Goal: Task Accomplishment & Management: Manage account settings

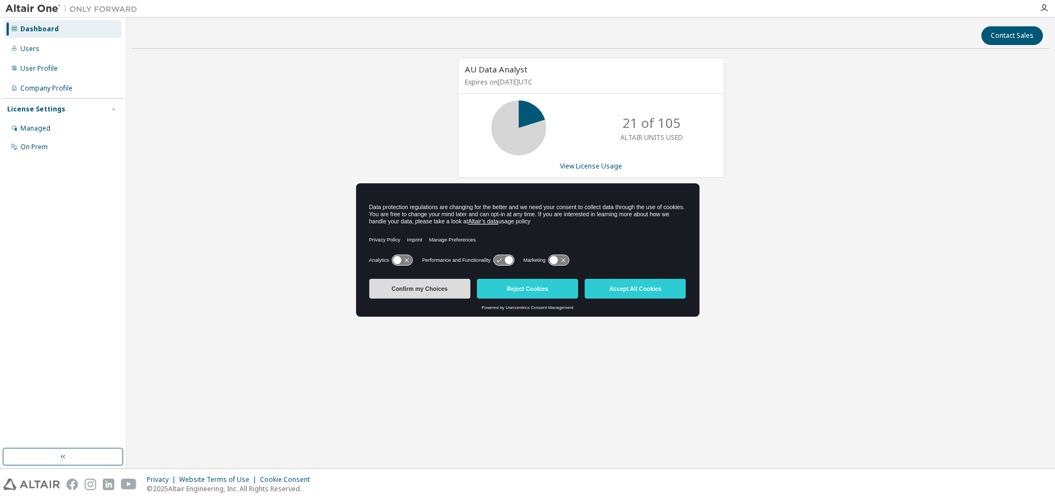
click at [441, 289] on button "Confirm my Choices" at bounding box center [419, 289] width 101 height 20
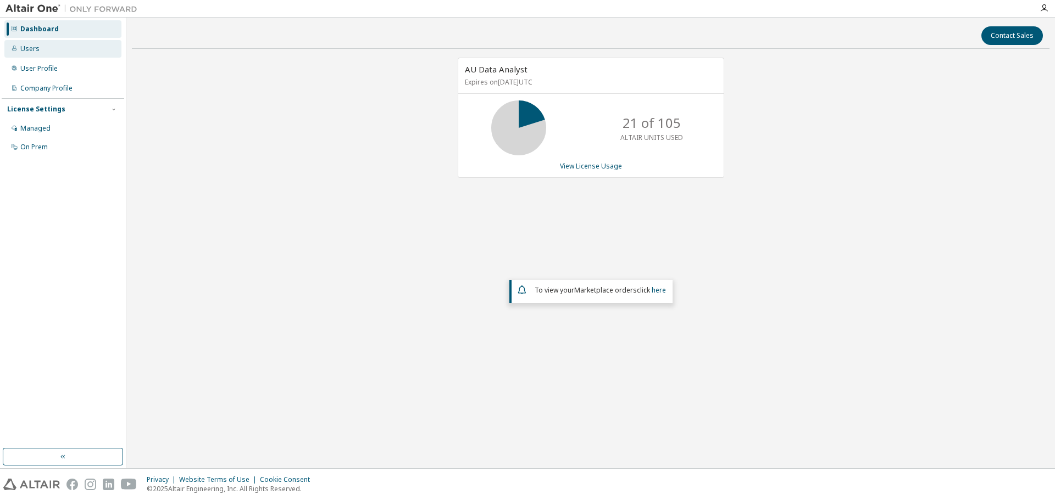
click at [43, 57] on div "Users" at bounding box center [62, 49] width 117 height 18
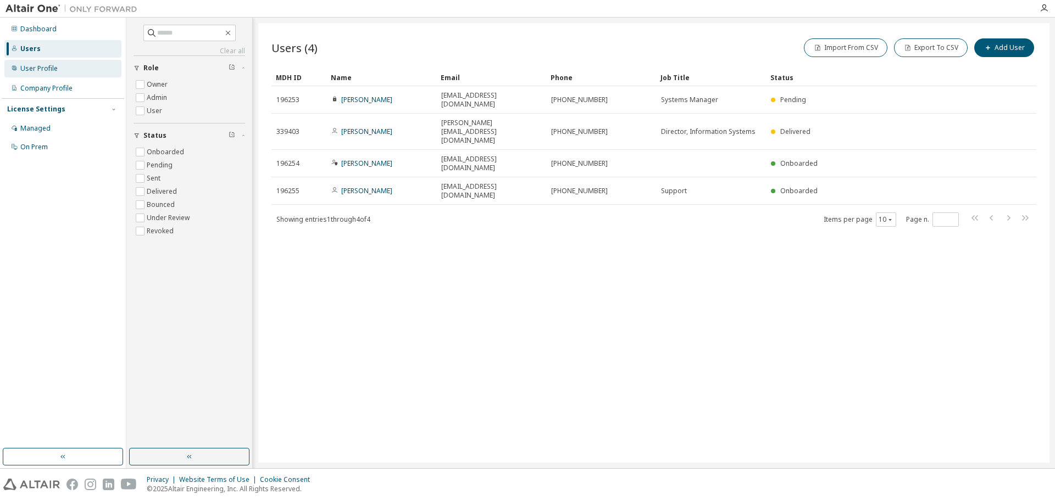
click at [42, 71] on div "User Profile" at bounding box center [38, 68] width 37 height 9
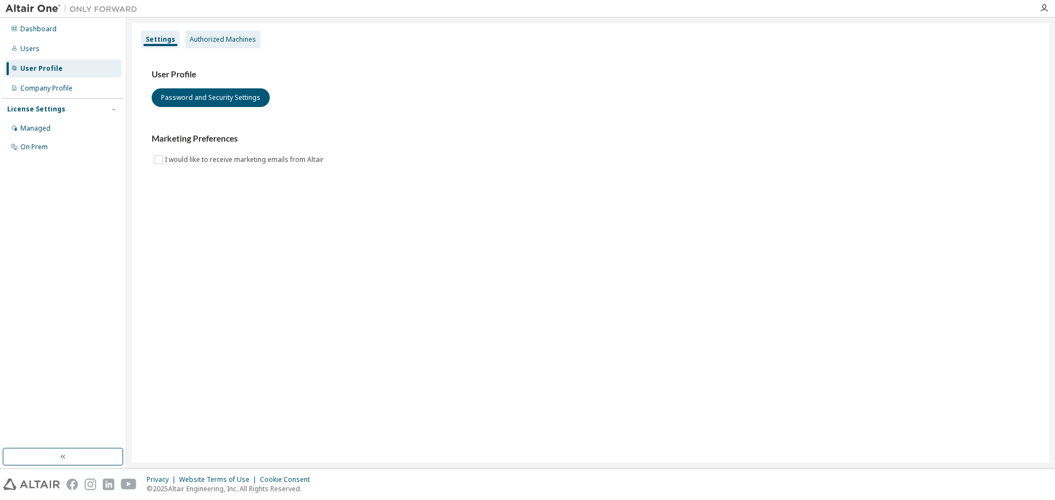
click at [206, 38] on div "Authorized Machines" at bounding box center [223, 39] width 66 height 9
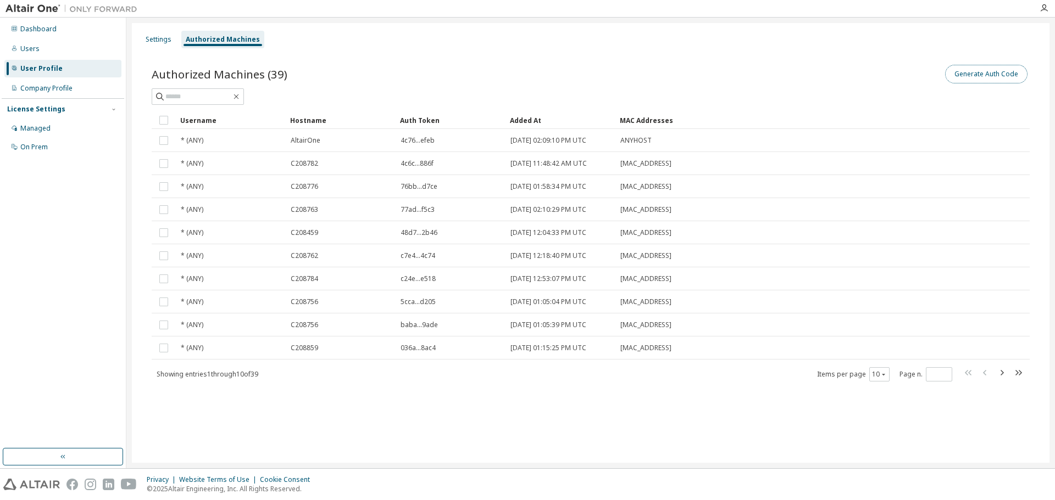
click at [993, 74] on button "Generate Auth Code" at bounding box center [986, 74] width 82 height 19
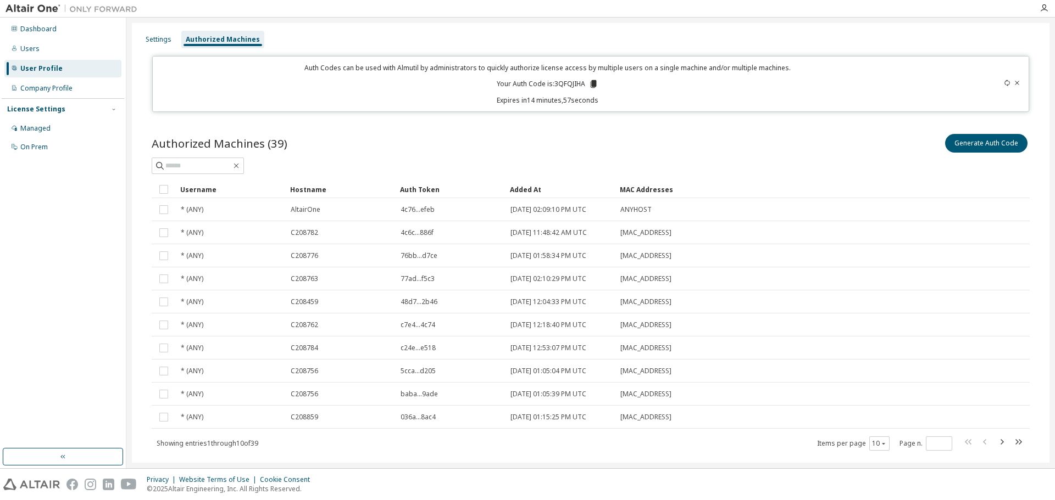
click at [594, 84] on icon at bounding box center [594, 84] width 6 height 8
